Goal: Contribute content

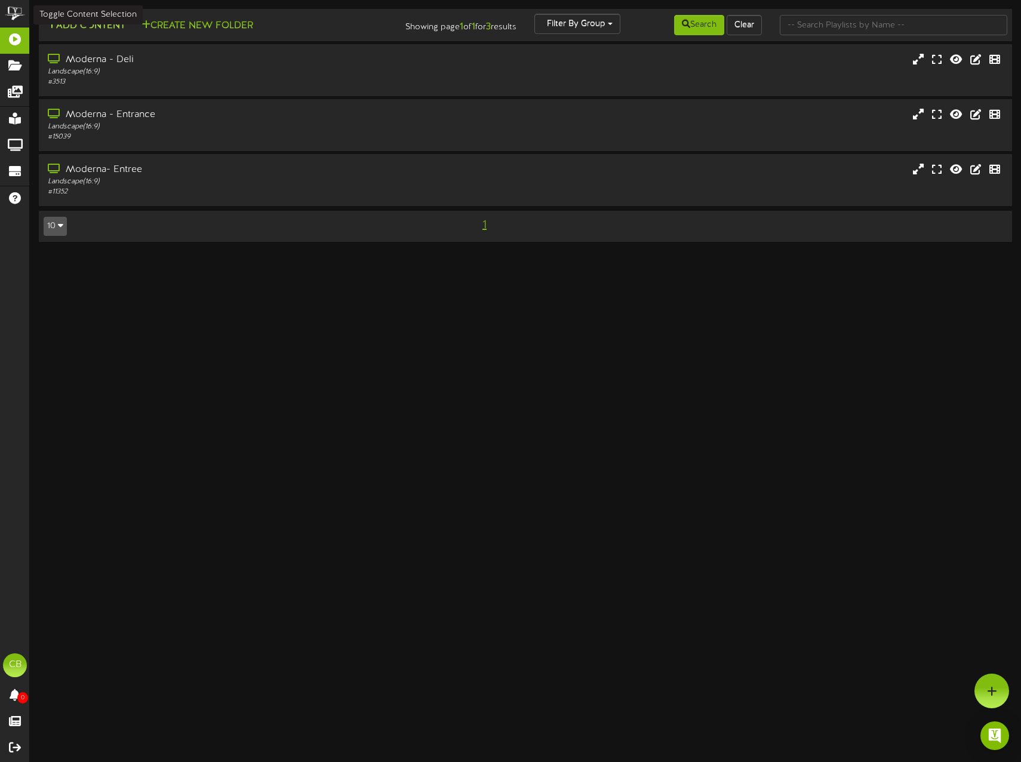
click at [79, 26] on button "Add Content" at bounding box center [86, 26] width 85 height 15
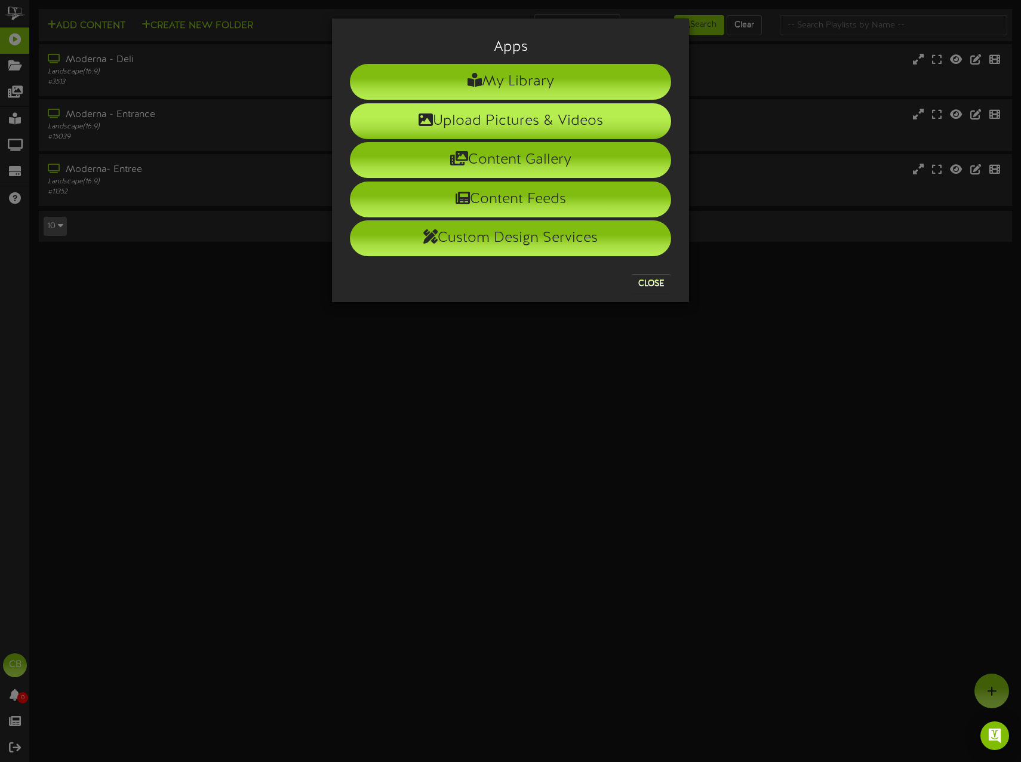
click at [566, 125] on li "Upload Pictures & Videos" at bounding box center [510, 121] width 321 height 36
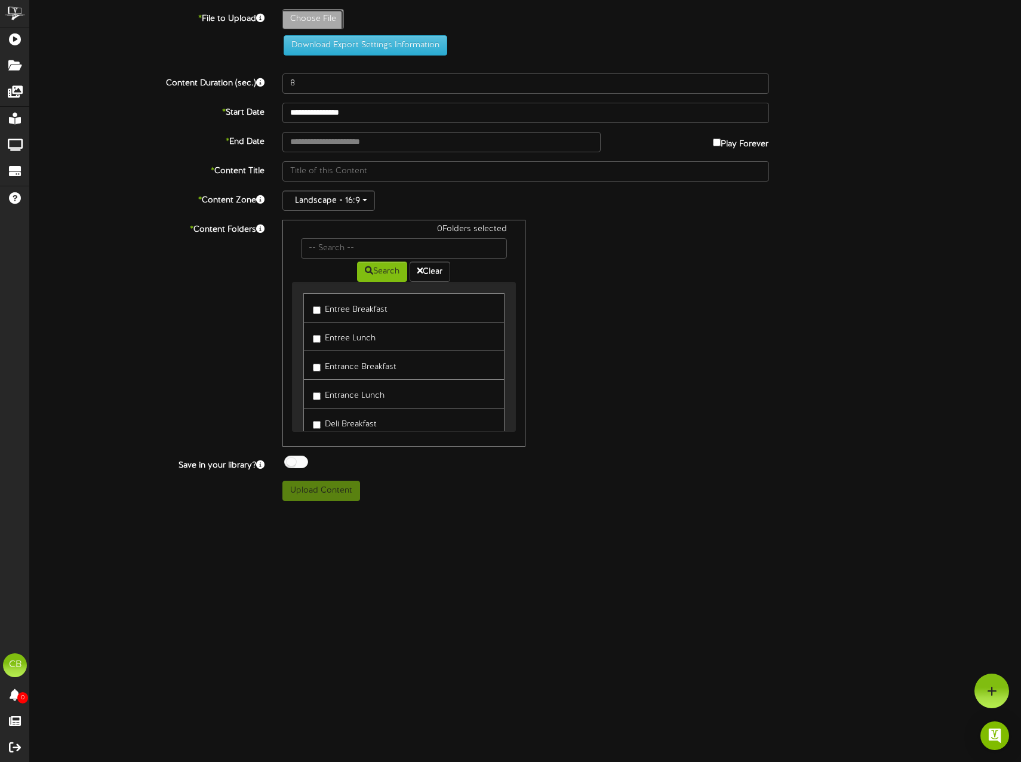
type input "**********"
type input "change"
click at [275, 56] on div "* File to Upload change.jpg Download Export Settings Information" at bounding box center [525, 37] width 1009 height 56
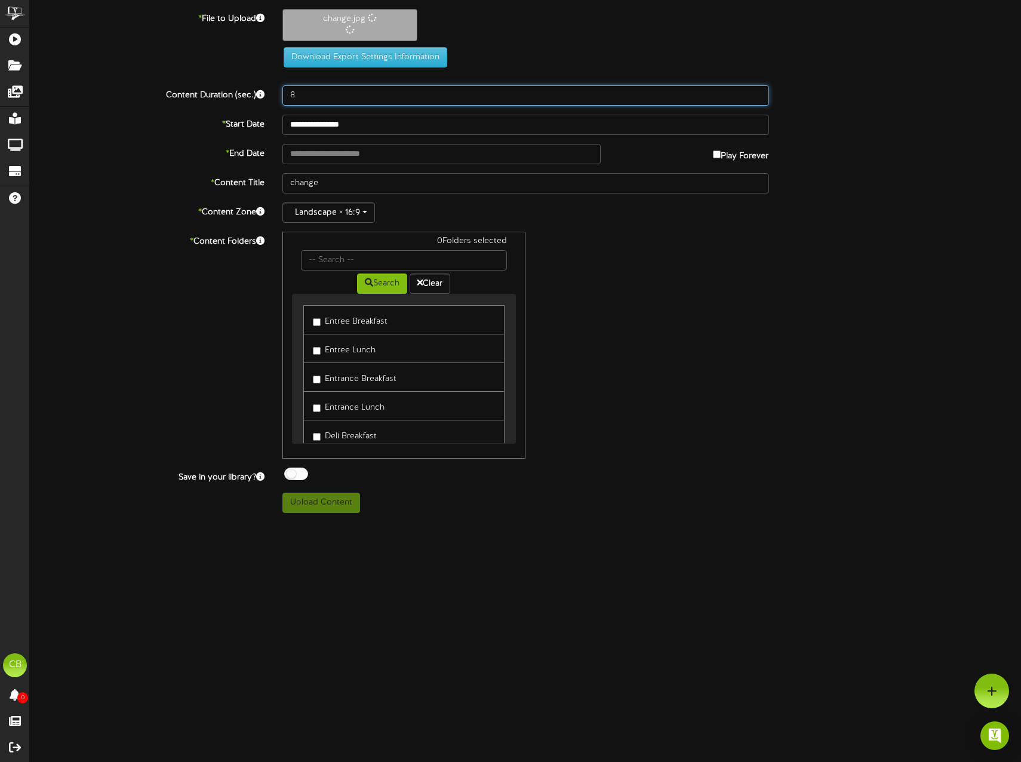
drag, startPoint x: 211, startPoint y: 104, endPoint x: 152, endPoint y: 105, distance: 59.7
click at [203, 104] on div "Content Duration (sec.) 8" at bounding box center [525, 95] width 1009 height 20
type input "15"
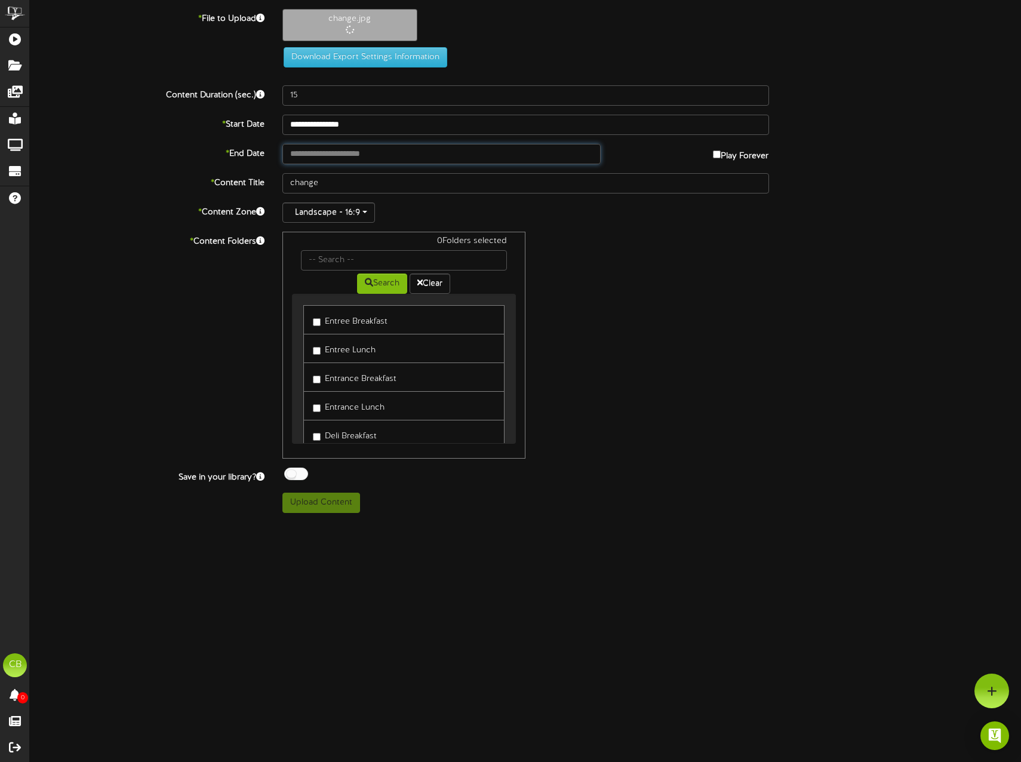
click at [332, 153] on input "text" at bounding box center [441, 154] width 318 height 20
type input "**********"
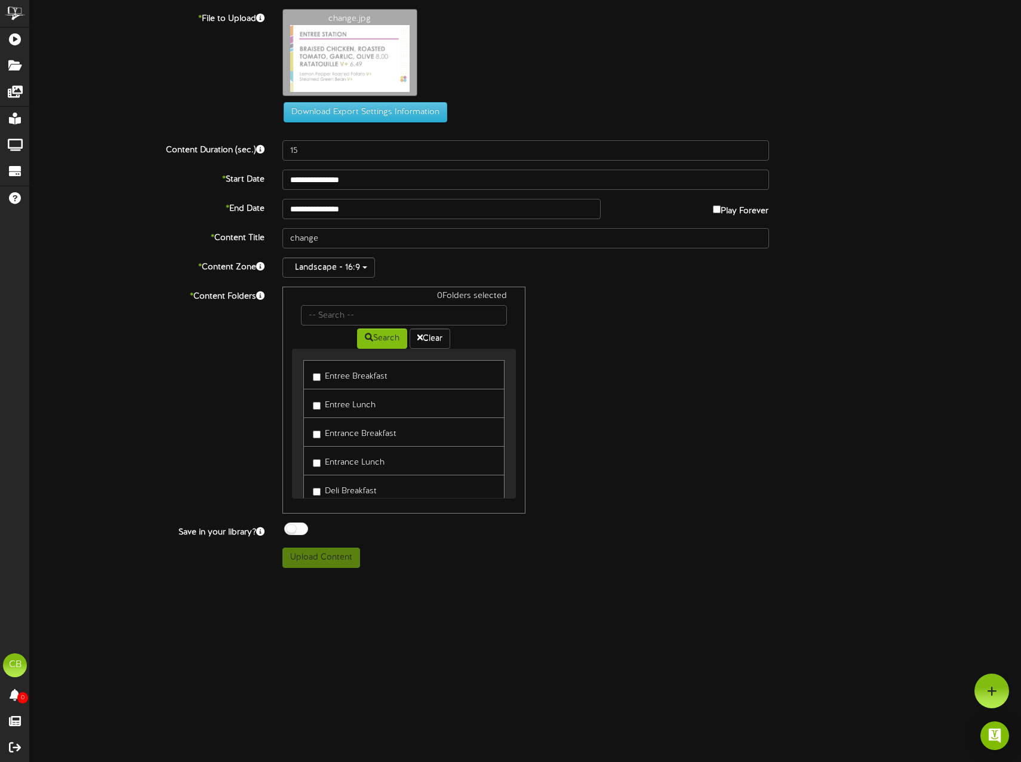
click at [363, 407] on label "Entree Lunch" at bounding box center [344, 403] width 63 height 16
click at [357, 460] on label "Entrance Lunch" at bounding box center [349, 461] width 72 height 16
click at [337, 553] on button "Upload Content" at bounding box center [321, 558] width 78 height 20
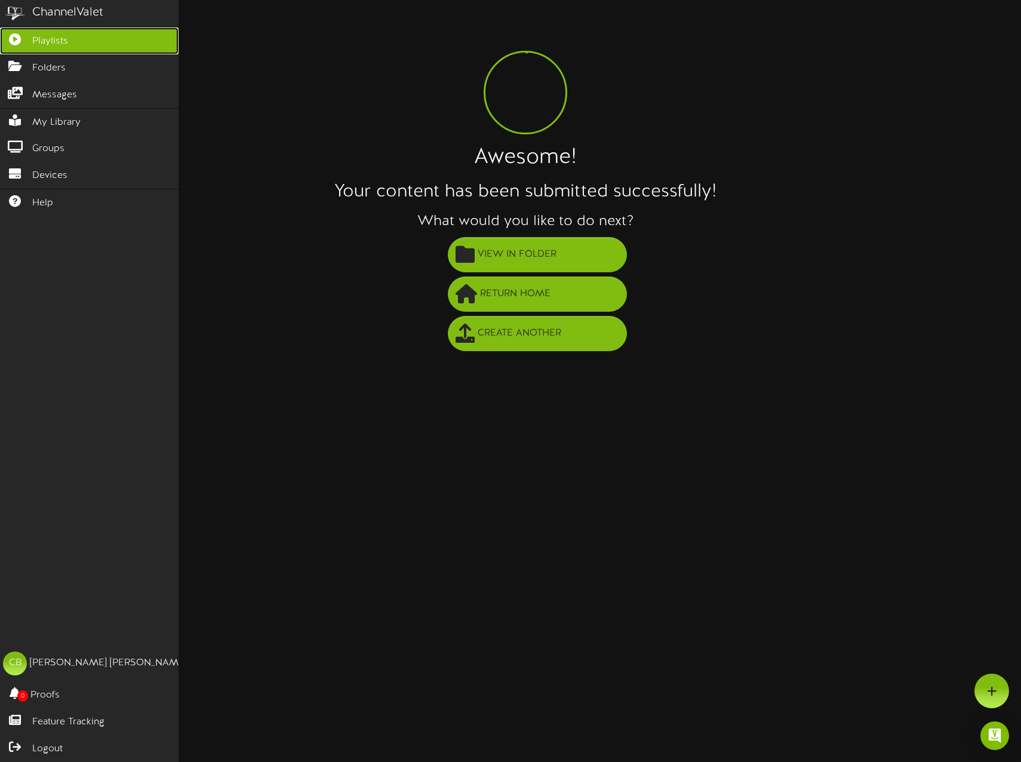
click at [24, 35] on icon at bounding box center [15, 37] width 30 height 9
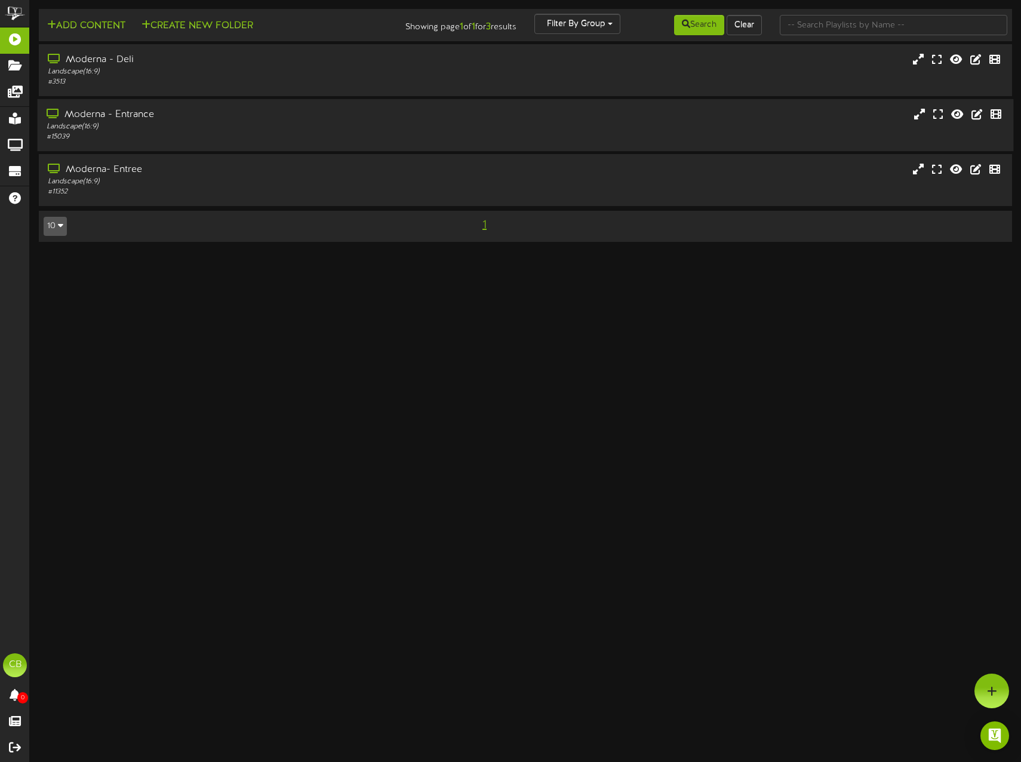
click at [185, 125] on div "Landscape ( 16:9 )" at bounding box center [241, 127] width 389 height 10
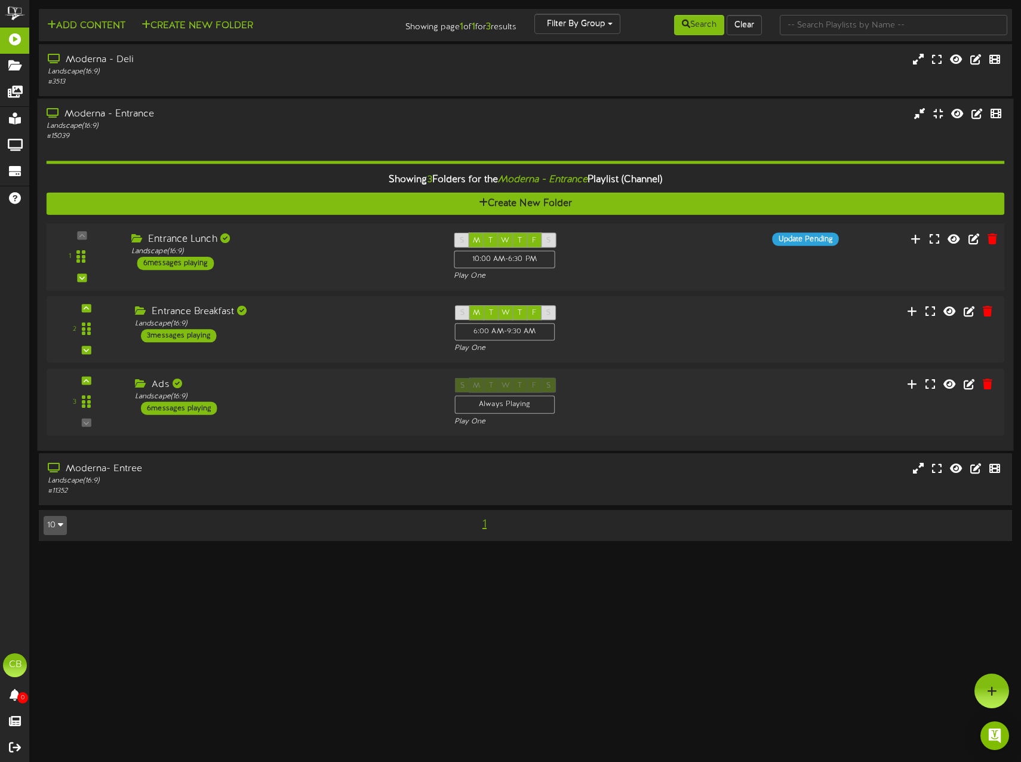
click at [253, 260] on div "Entrance Lunch Landscape ( 16:9 ) 6 messages playing" at bounding box center [283, 251] width 322 height 38
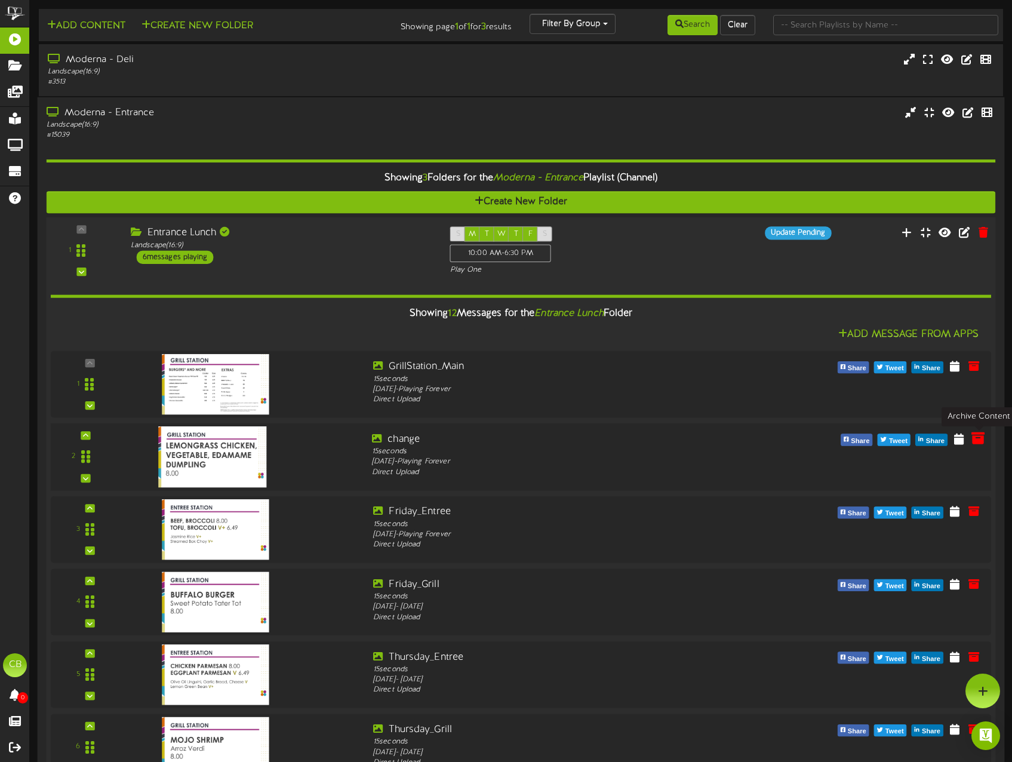
click at [984, 441] on icon at bounding box center [978, 438] width 13 height 13
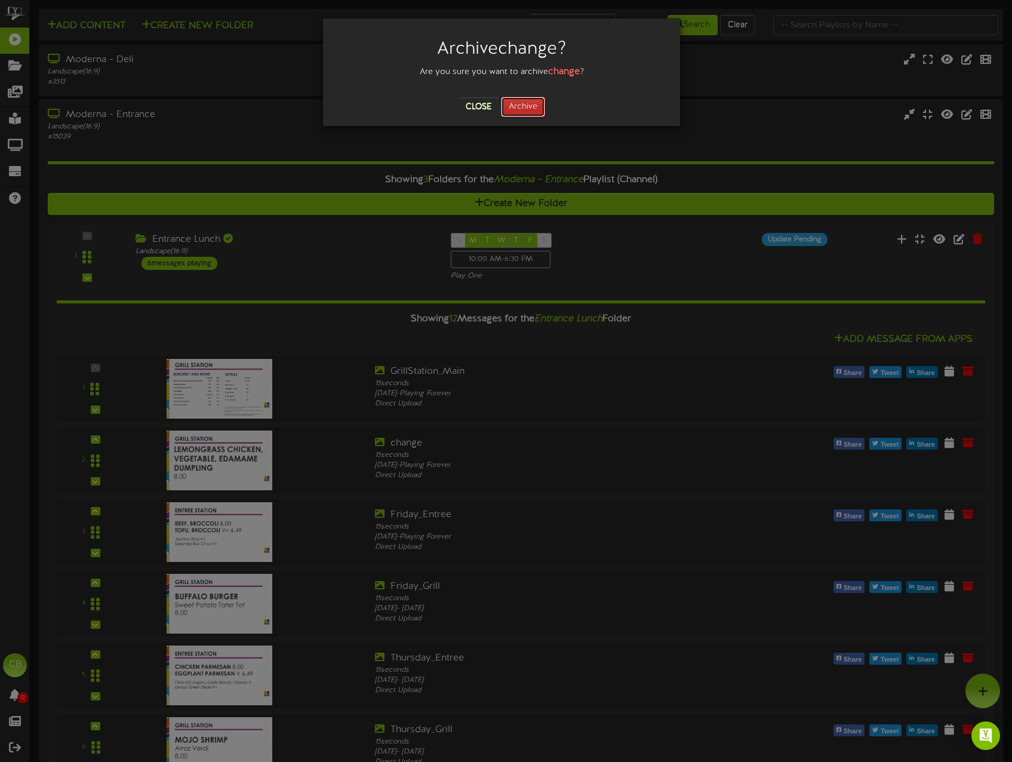
click at [527, 109] on button "Archive" at bounding box center [523, 107] width 44 height 20
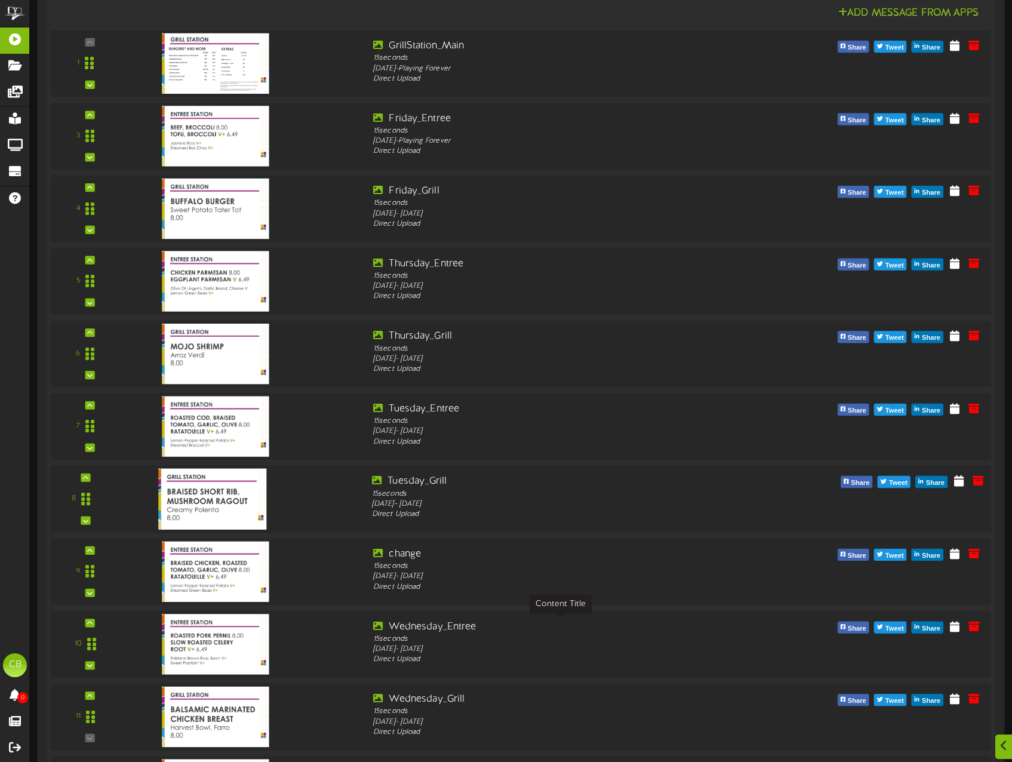
scroll to position [358, 0]
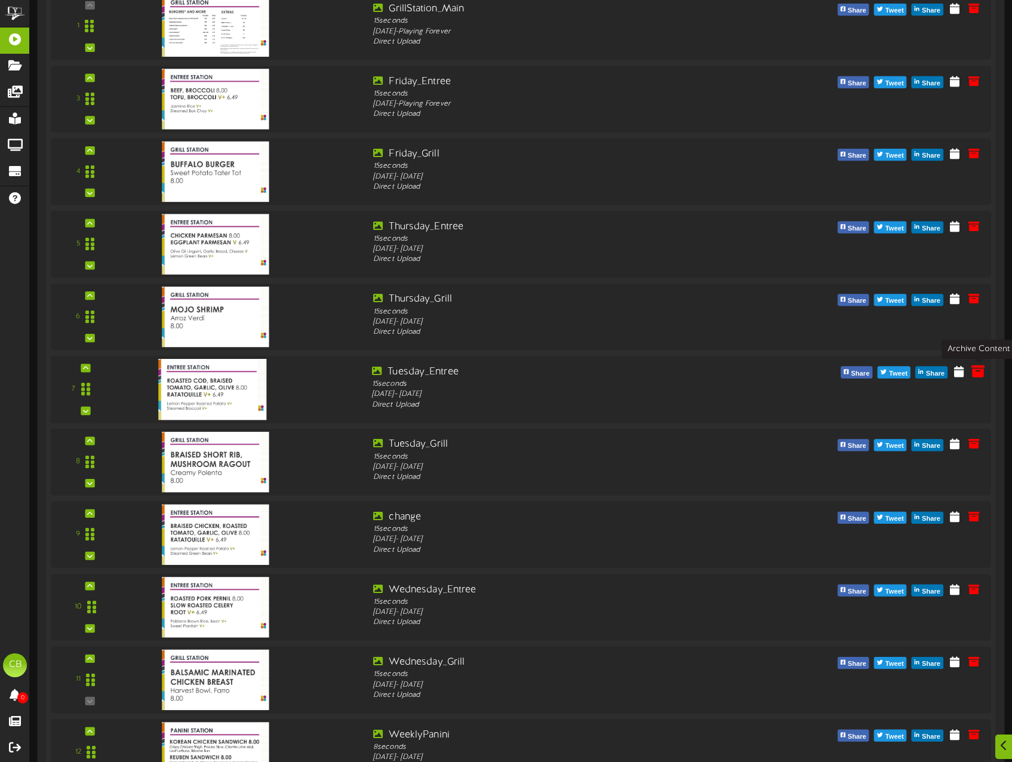
click at [976, 374] on icon at bounding box center [978, 370] width 13 height 13
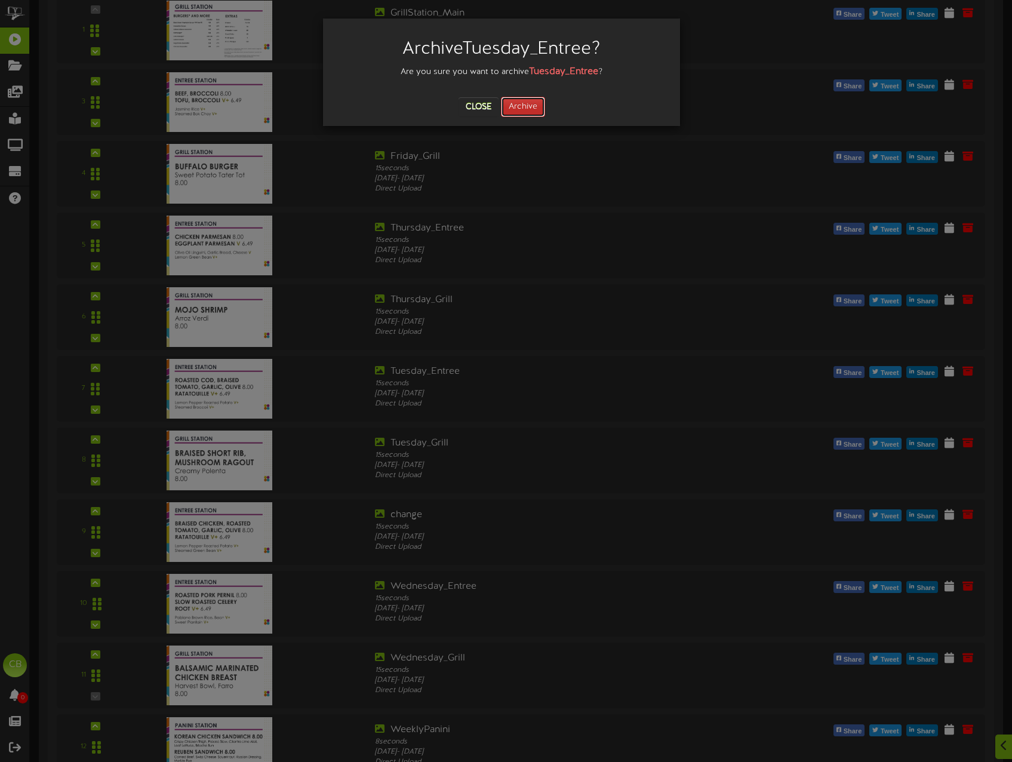
click at [514, 107] on button "Archive" at bounding box center [523, 107] width 44 height 20
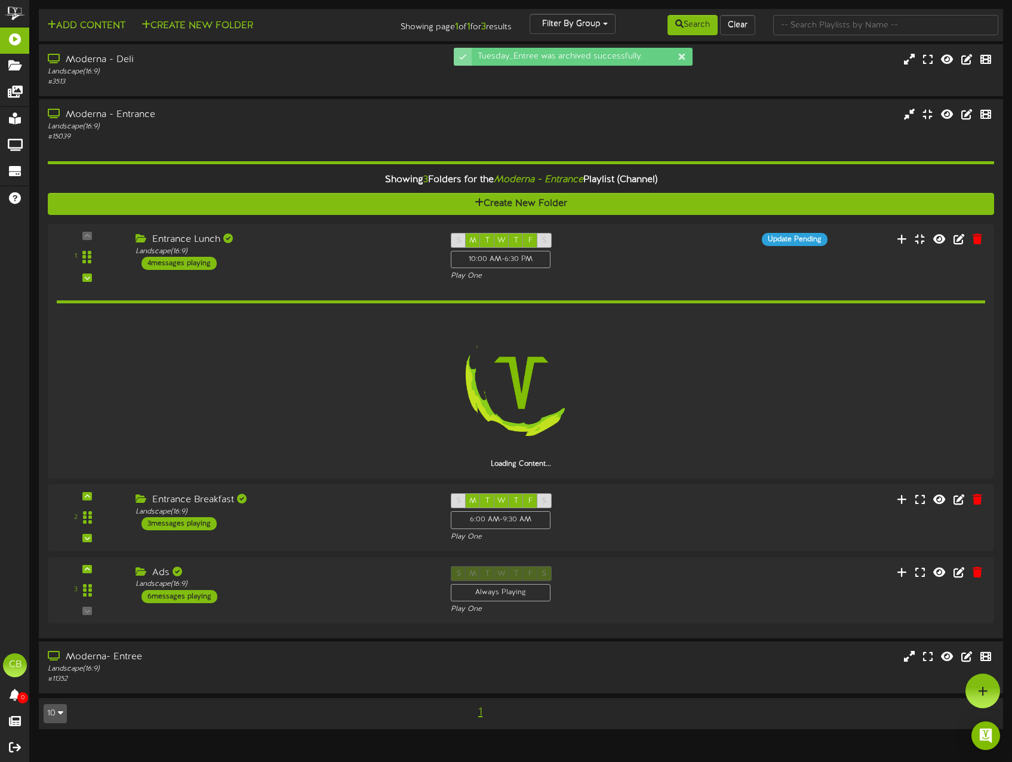
scroll to position [0, 0]
